Goal: Navigation & Orientation: Find specific page/section

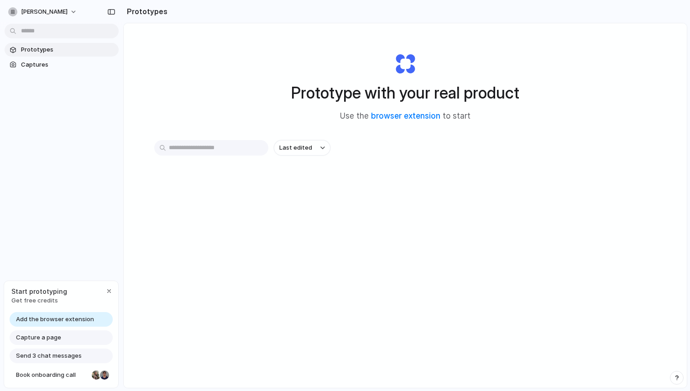
drag, startPoint x: 528, startPoint y: 93, endPoint x: 305, endPoint y: 86, distance: 222.9
click at [305, 86] on div "Prototype with your real product Use the browser extension to start" at bounding box center [405, 83] width 365 height 99
drag, startPoint x: 289, startPoint y: 92, endPoint x: 549, endPoint y: 90, distance: 259.4
click at [549, 90] on div "Prototype with your real product Use the browser extension to start" at bounding box center [405, 83] width 365 height 99
click at [30, 67] on span "Captures" at bounding box center [68, 64] width 94 height 9
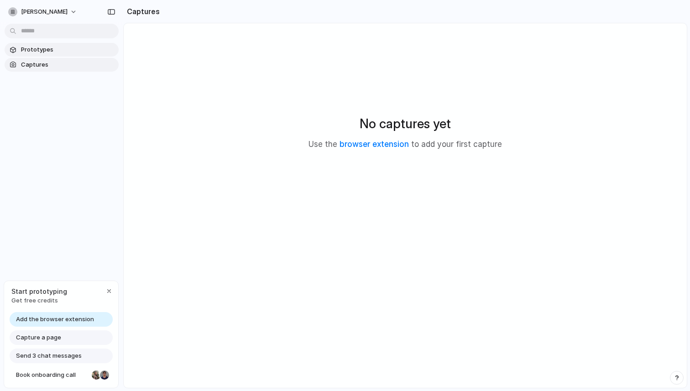
click at [31, 53] on span "Prototypes" at bounding box center [68, 49] width 94 height 9
